Goal: Task Accomplishment & Management: Complete application form

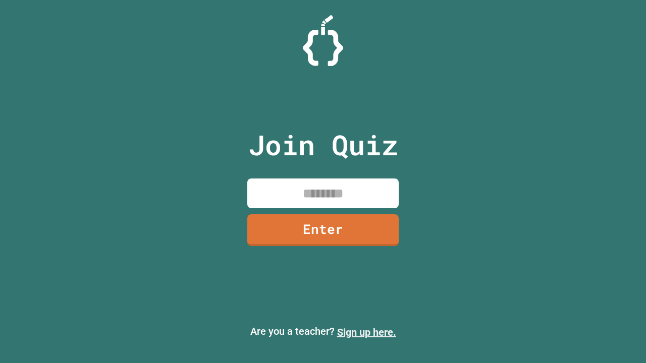
click at [366, 333] on link "Sign up here." at bounding box center [366, 332] width 59 height 12
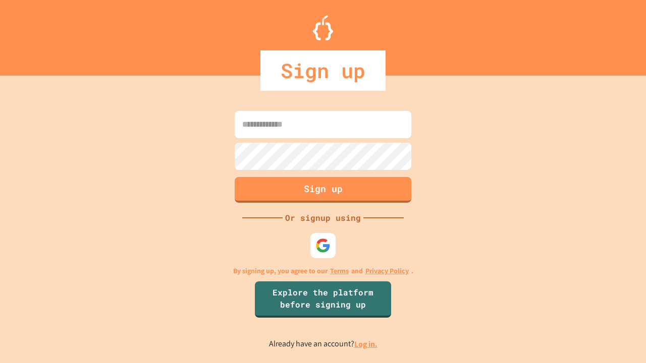
click at [366, 344] on link "Log in." at bounding box center [365, 344] width 23 height 11
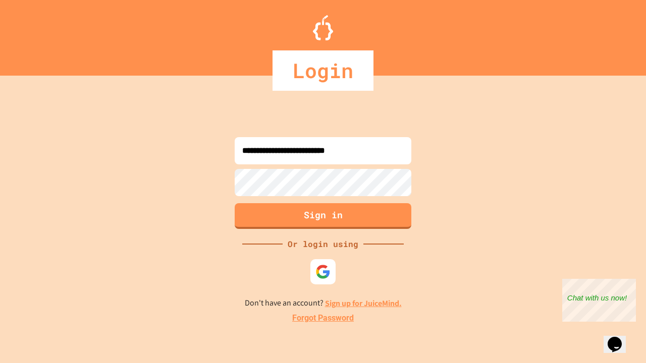
type input "**********"
